Goal: Task Accomplishment & Management: Manage account settings

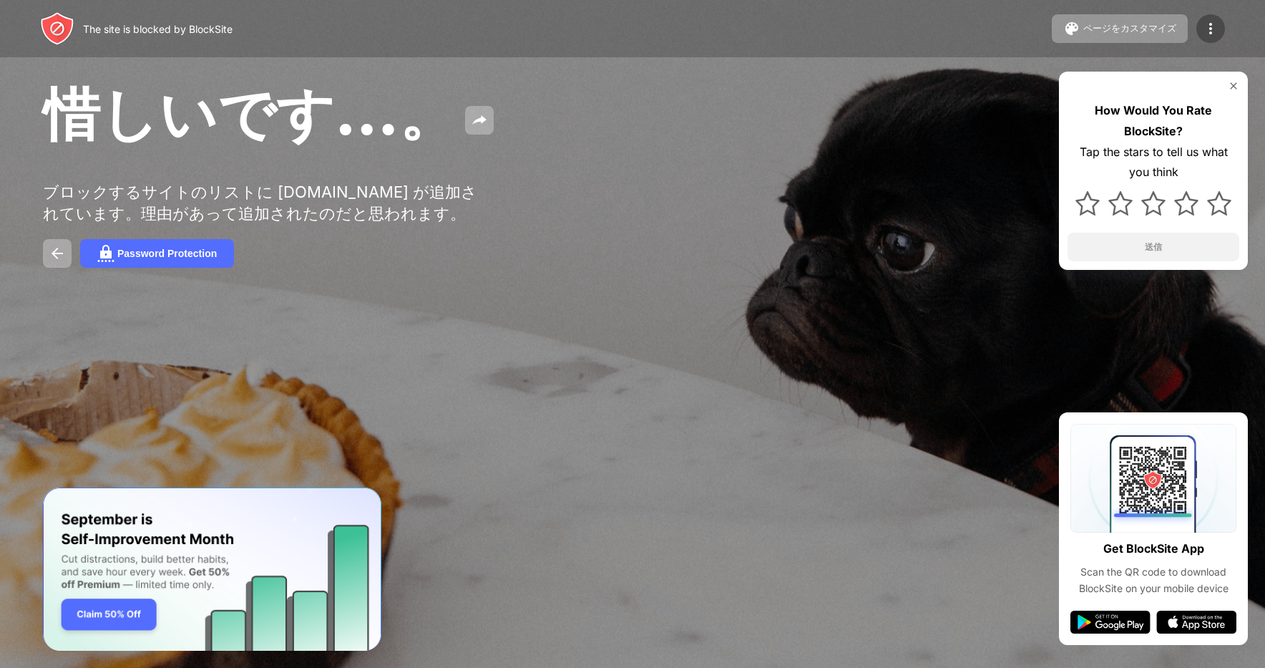
click at [1213, 31] on img at bounding box center [1210, 28] width 17 height 17
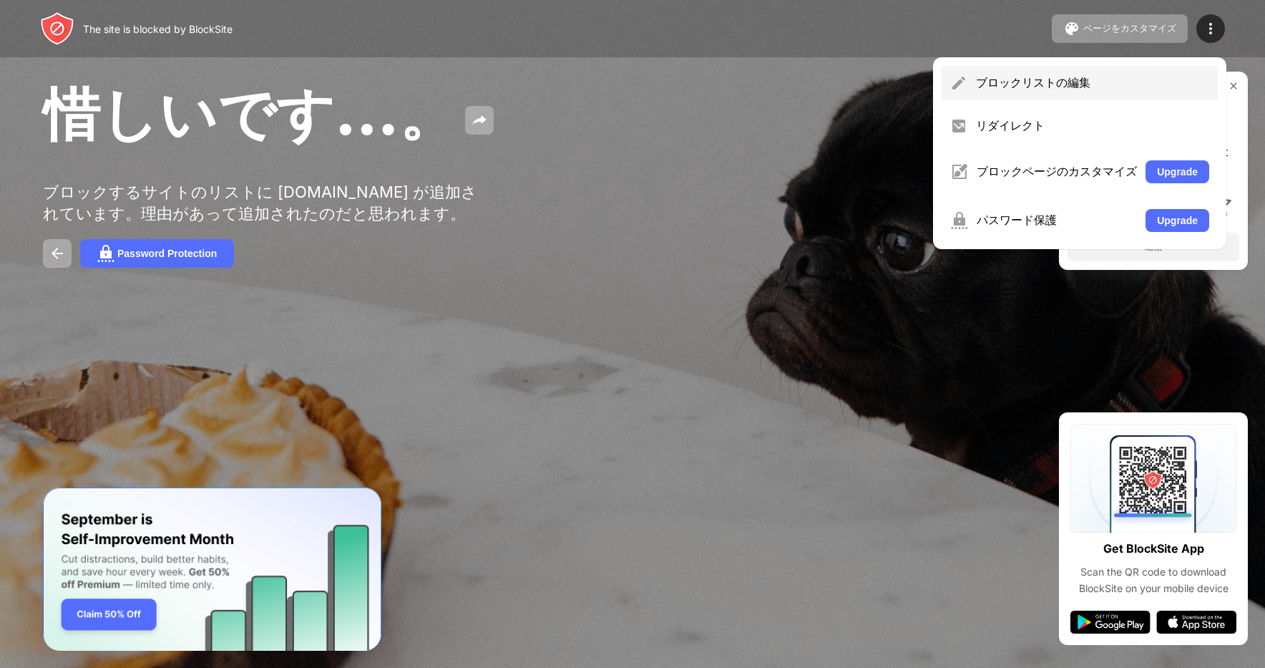
click at [1025, 90] on div "ブロックリストの編集" at bounding box center [1092, 83] width 233 height 16
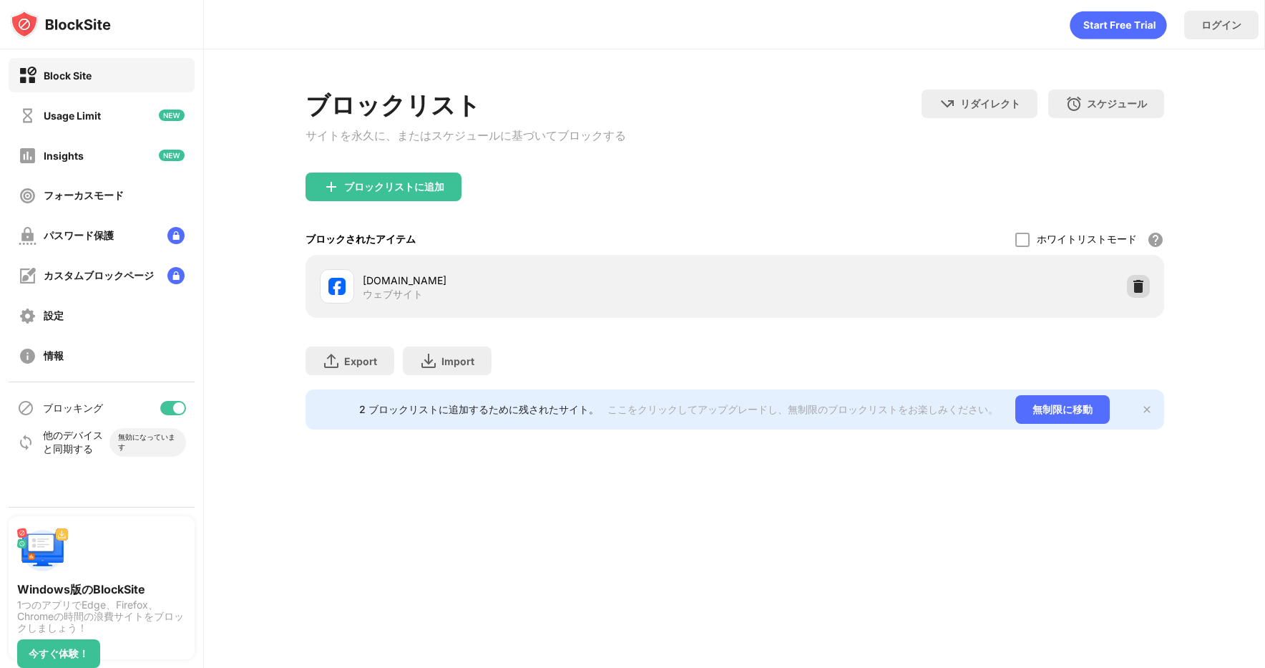
click at [1144, 291] on img at bounding box center [1138, 286] width 14 height 14
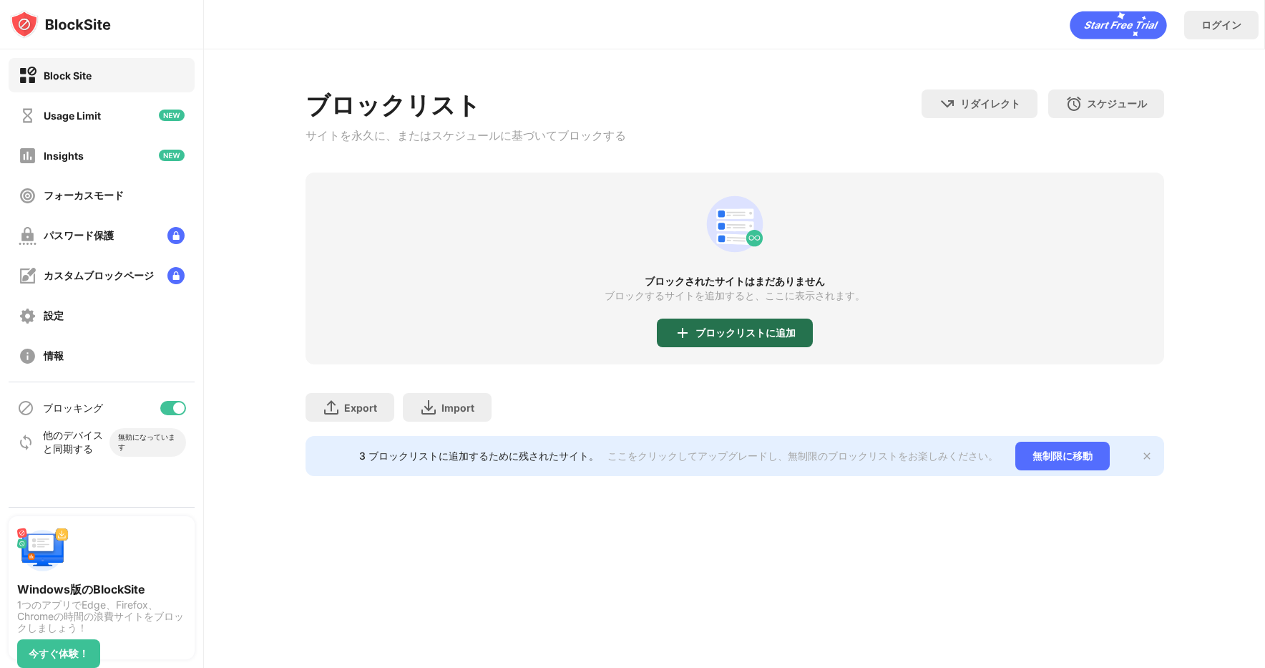
click at [698, 347] on div "ブロックリストに追加" at bounding box center [735, 332] width 156 height 29
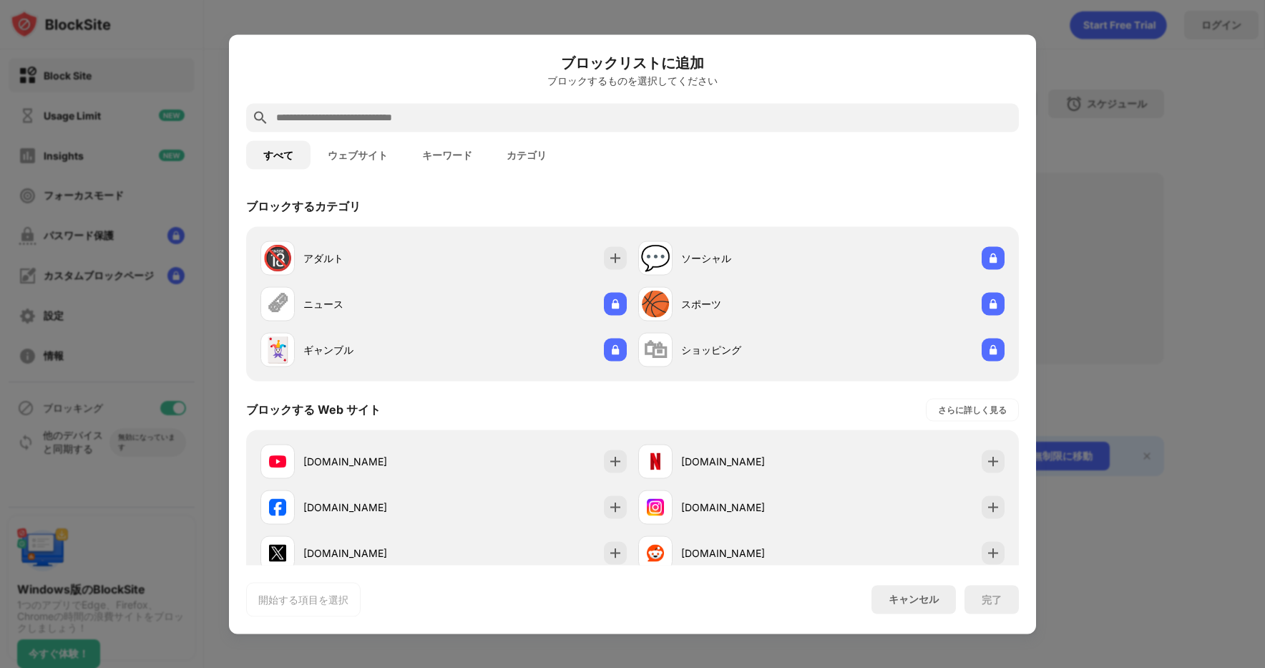
click at [474, 112] on input "text" at bounding box center [644, 117] width 738 height 17
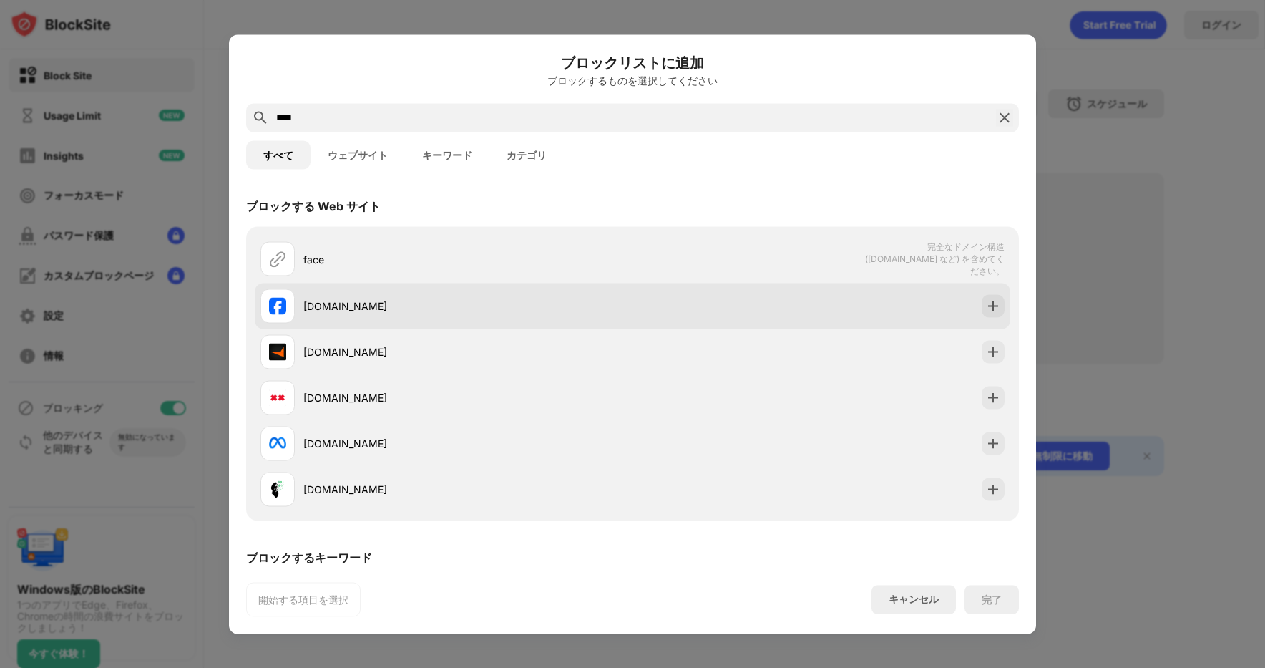
type input "****"
click at [358, 318] on div "facebook.com" at bounding box center [446, 305] width 372 height 34
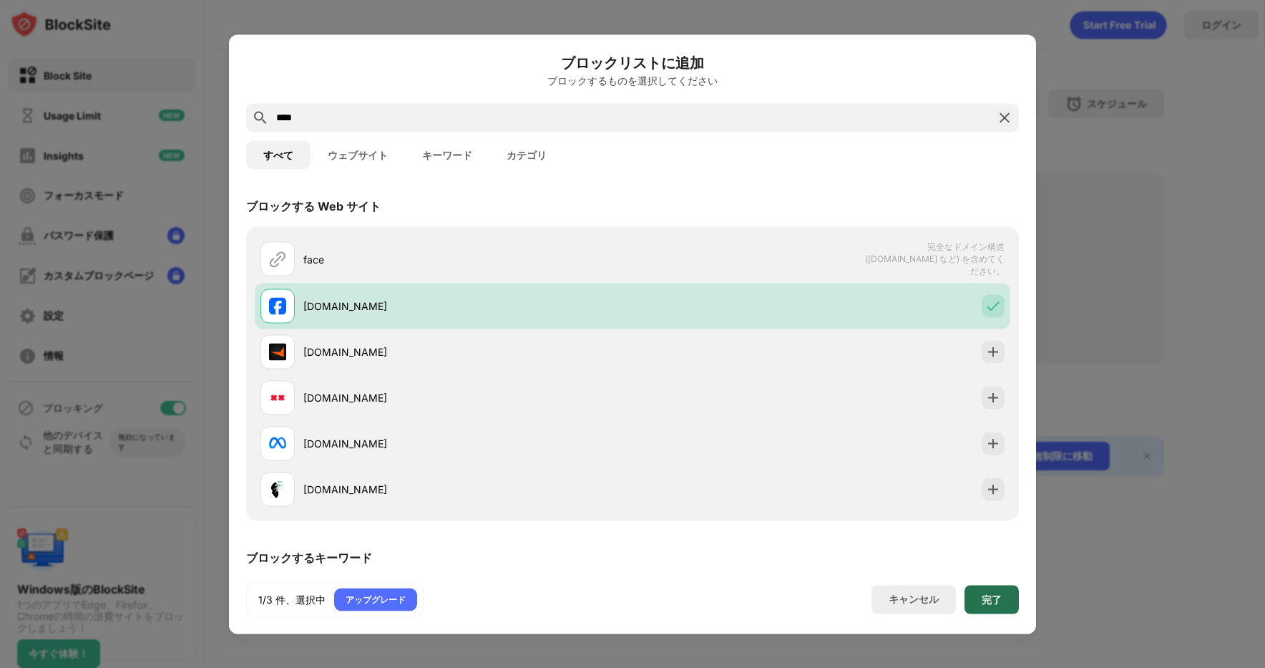
click at [992, 600] on div "完了" at bounding box center [992, 598] width 20 height 11
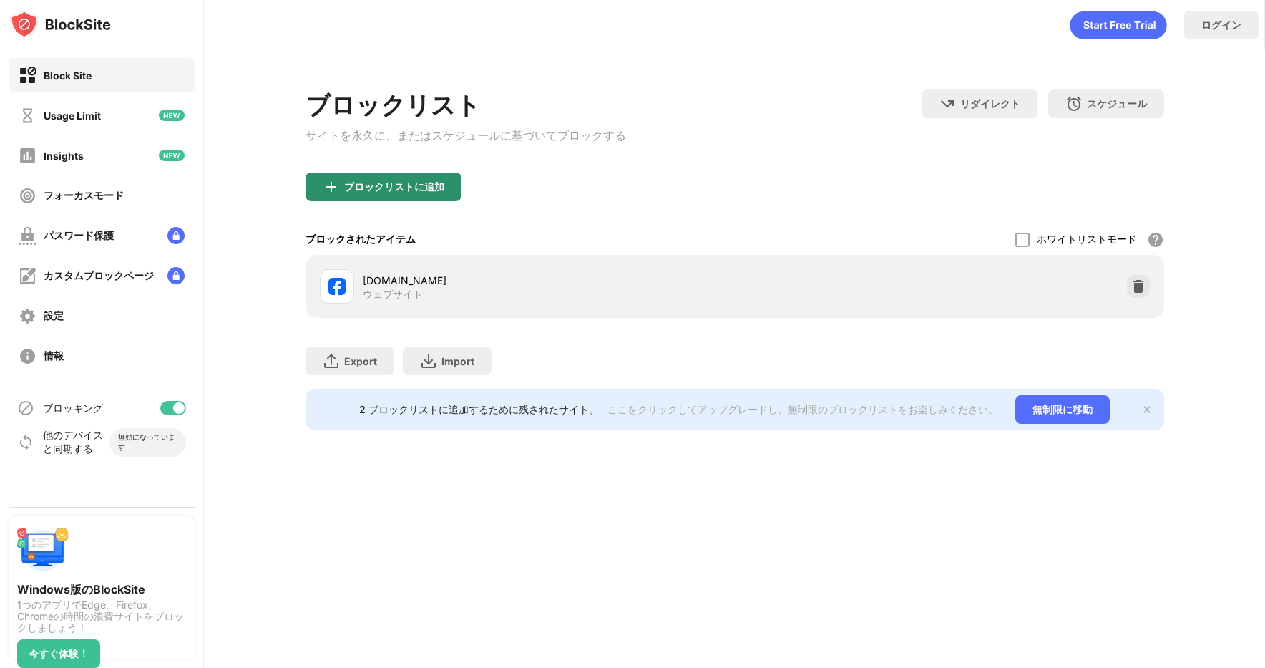
click at [381, 190] on div "ブロックリストに追加" at bounding box center [394, 186] width 100 height 11
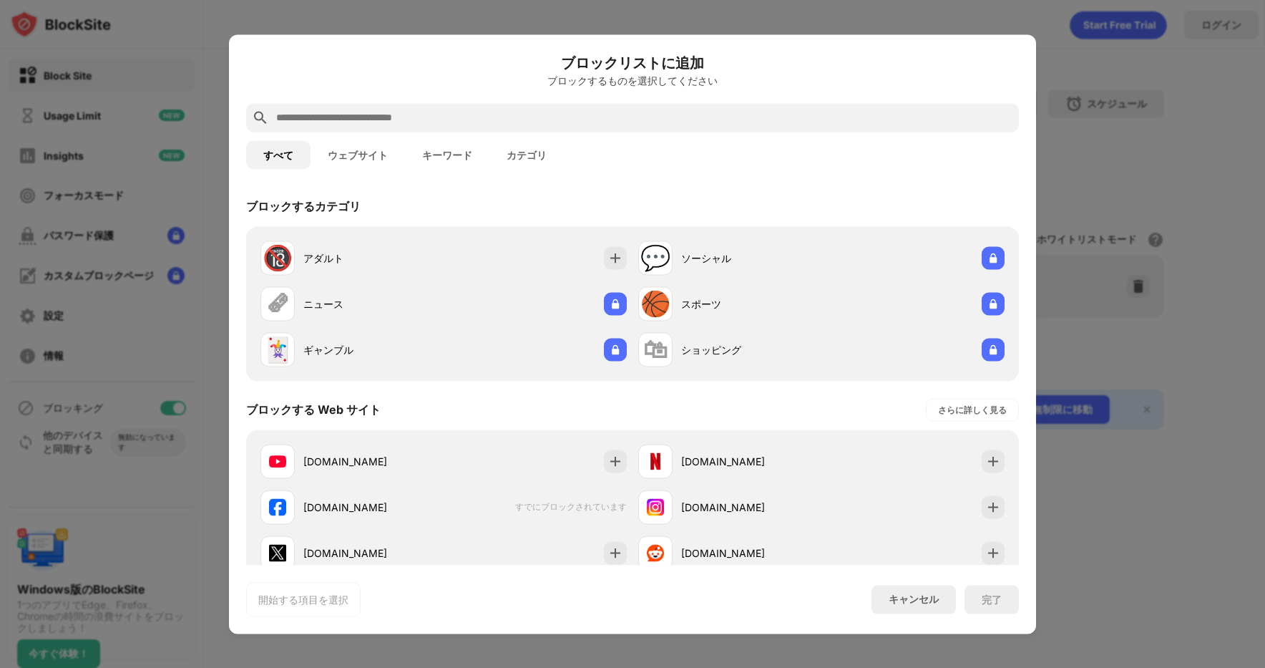
click at [366, 119] on input "text" at bounding box center [644, 117] width 738 height 17
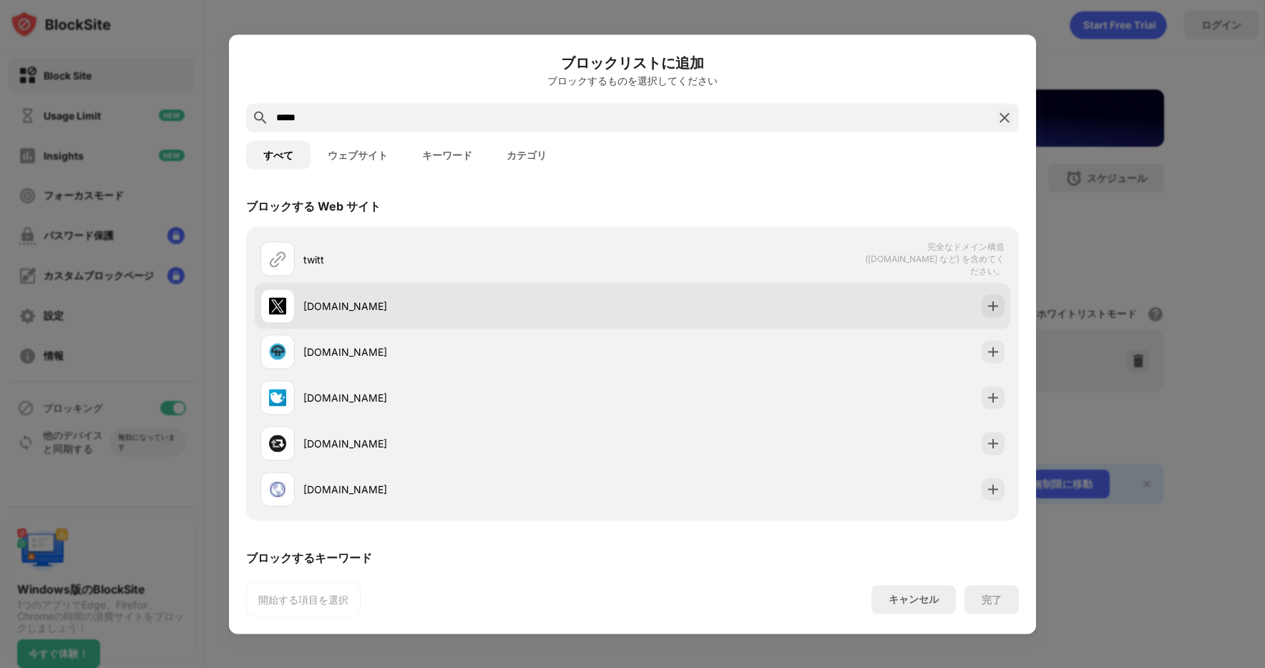
type input "*****"
click at [323, 318] on div "twitter.com" at bounding box center [446, 305] width 372 height 34
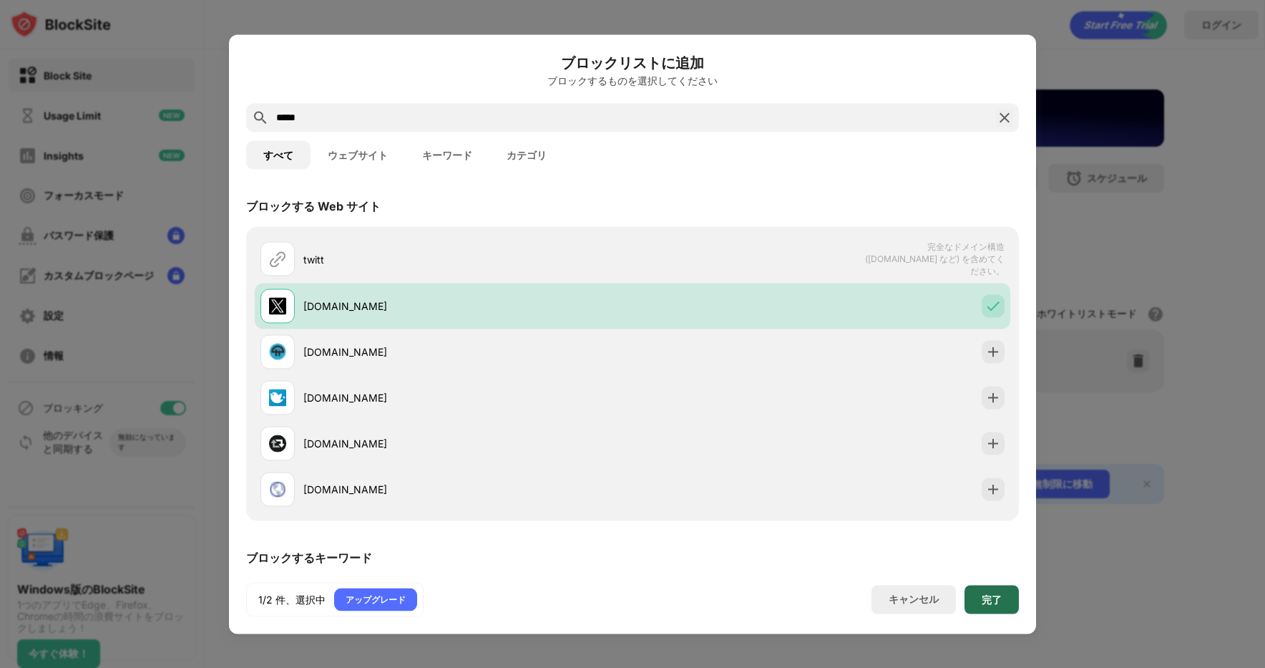
click at [998, 593] on div "完了" at bounding box center [992, 598] width 20 height 11
